Goal: Transaction & Acquisition: Purchase product/service

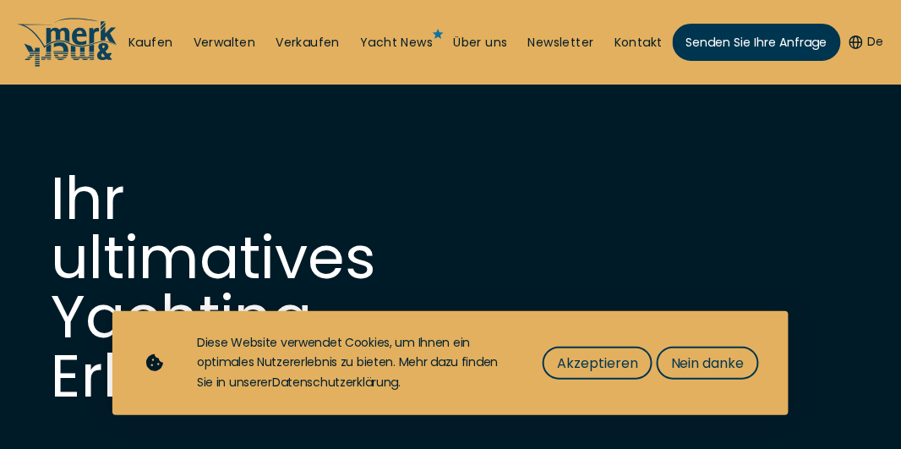
click at [881, 390] on video at bounding box center [450, 275] width 901 height 381
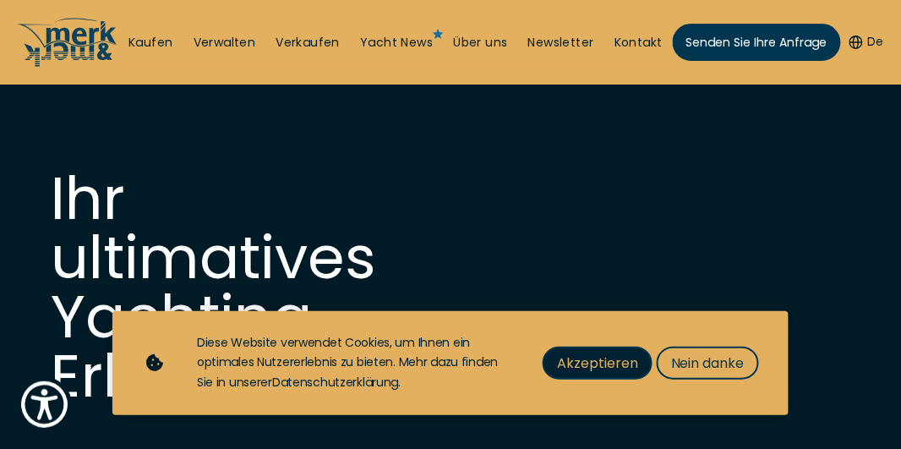
click at [619, 370] on font "Akzeptieren" at bounding box center [597, 362] width 81 height 19
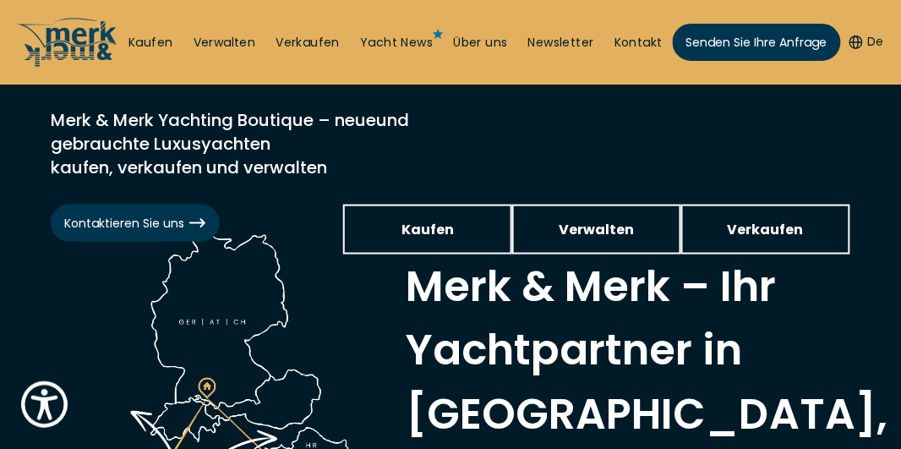
scroll to position [341, 0]
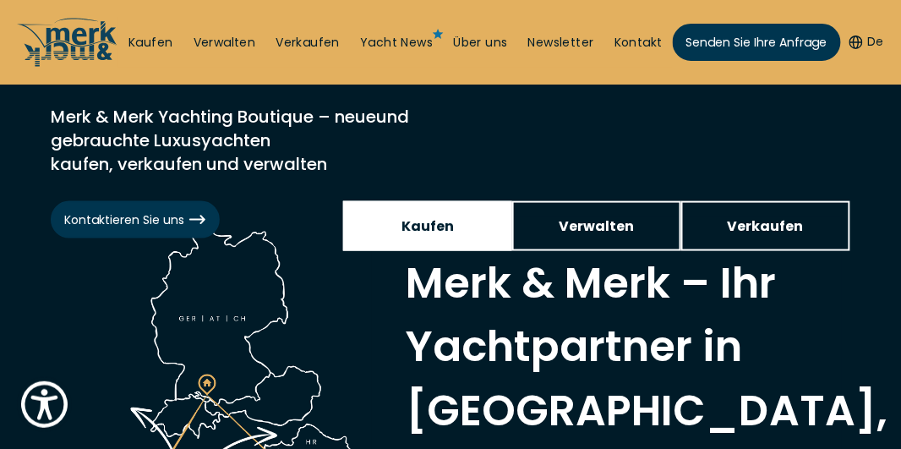
click at [458, 222] on link "Kaufen" at bounding box center [427, 226] width 169 height 50
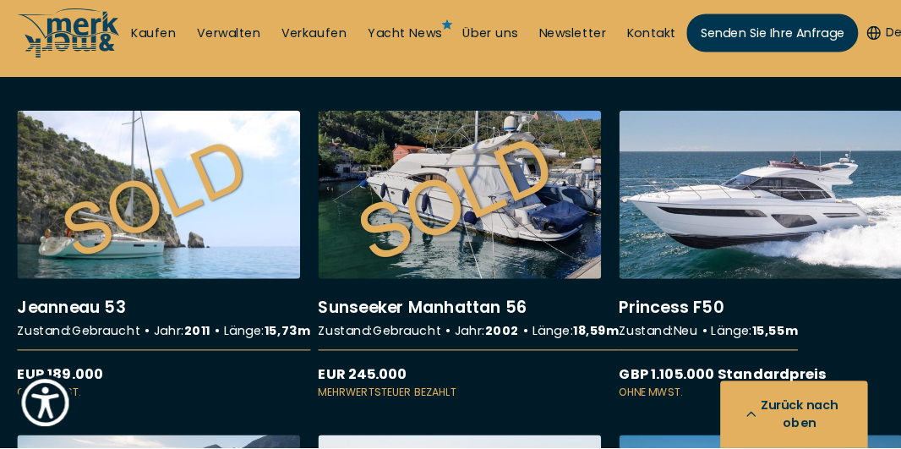
scroll to position [11807, 0]
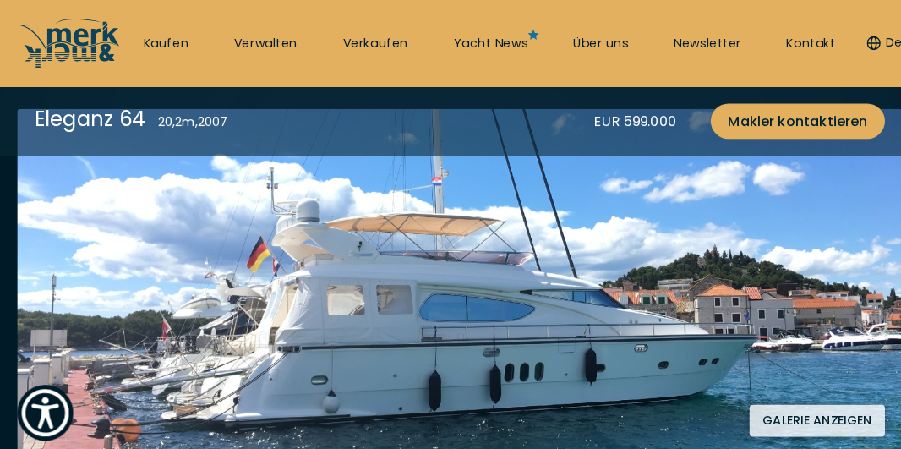
scroll to position [275, 0]
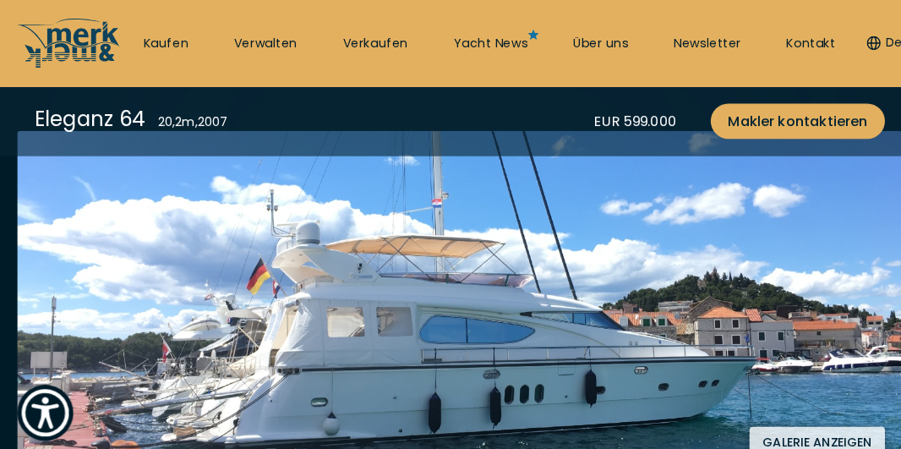
click at [780, 421] on button "Galerie anzeigen" at bounding box center [800, 433] width 133 height 31
